Goal: Use online tool/utility

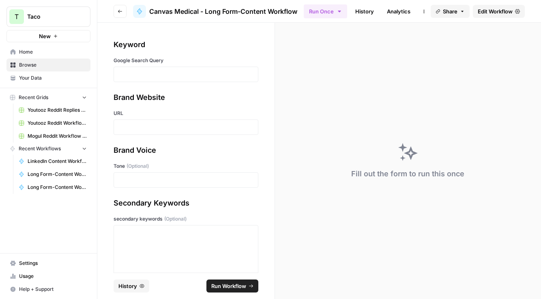
click at [132, 69] on div at bounding box center [186, 74] width 145 height 15
click at [130, 73] on p at bounding box center [186, 74] width 134 height 8
click at [121, 71] on p at bounding box center [186, 74] width 134 height 8
click at [144, 127] on p at bounding box center [186, 127] width 134 height 8
click at [154, 183] on p at bounding box center [186, 180] width 134 height 8
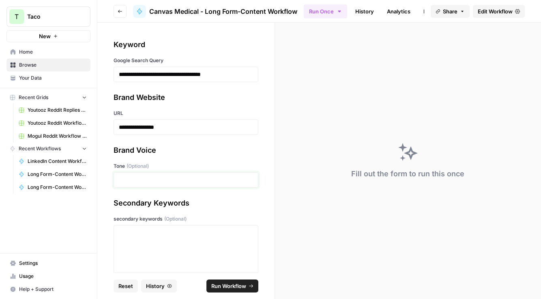
click at [130, 181] on p at bounding box center [186, 180] width 134 height 8
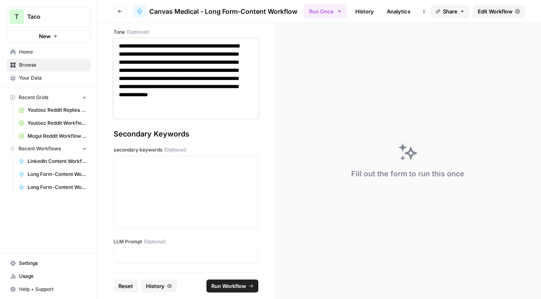
scroll to position [134, 0]
click at [139, 173] on div at bounding box center [186, 191] width 134 height 65
click at [161, 169] on div "To enrich screen reader interactions, please activate Accessibility in Grammarl…" at bounding box center [186, 191] width 134 height 65
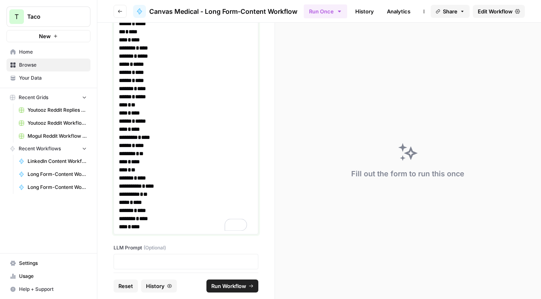
scroll to position [726, 0]
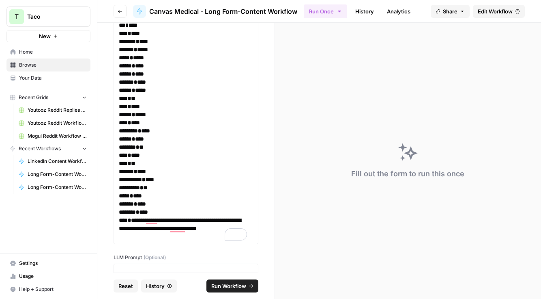
click at [133, 266] on div at bounding box center [186, 270] width 145 height 15
click at [129, 269] on p at bounding box center [186, 271] width 134 height 8
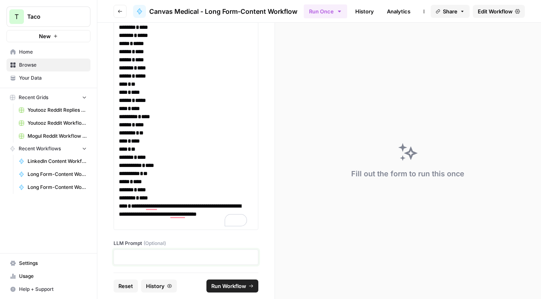
scroll to position [743, 0]
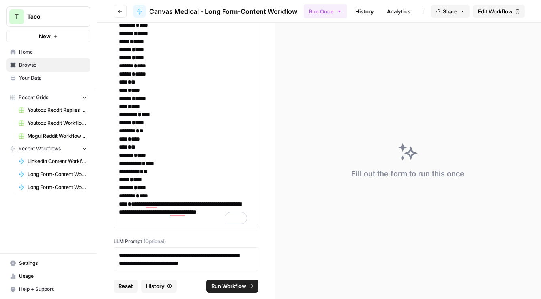
click at [229, 285] on span "Run Workflow" at bounding box center [228, 285] width 35 height 8
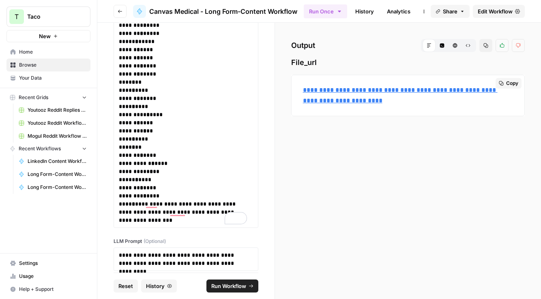
click at [365, 92] on link "**********" at bounding box center [400, 95] width 195 height 17
click at [330, 177] on div "**********" at bounding box center [408, 161] width 266 height 276
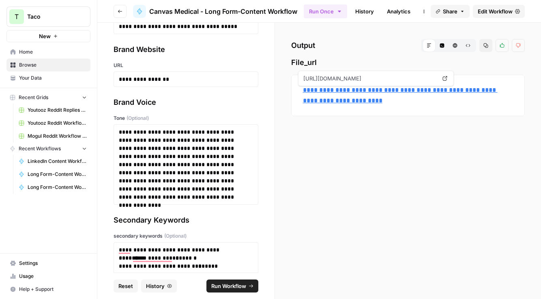
scroll to position [0, 0]
